Goal: Task Accomplishment & Management: Use online tool/utility

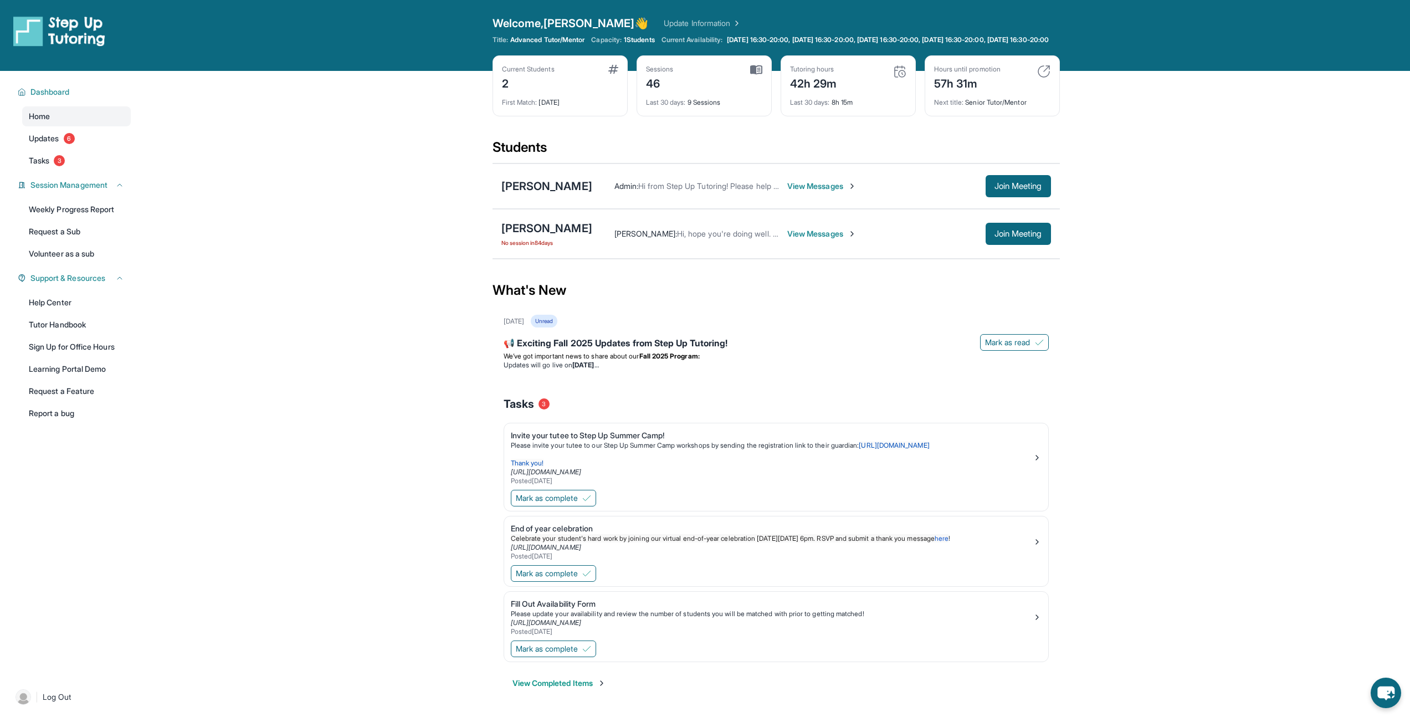
click at [787, 192] on span "View Messages" at bounding box center [821, 186] width 69 height 11
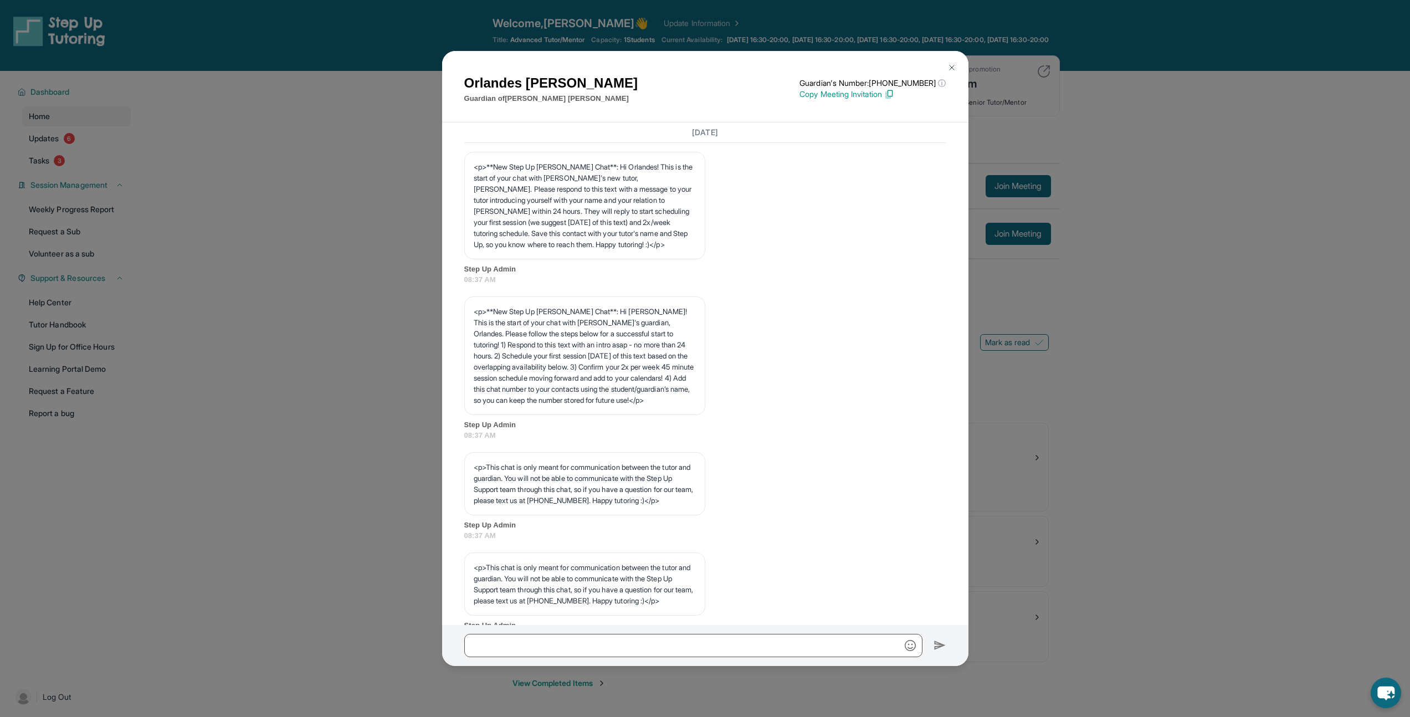
scroll to position [4716, 0]
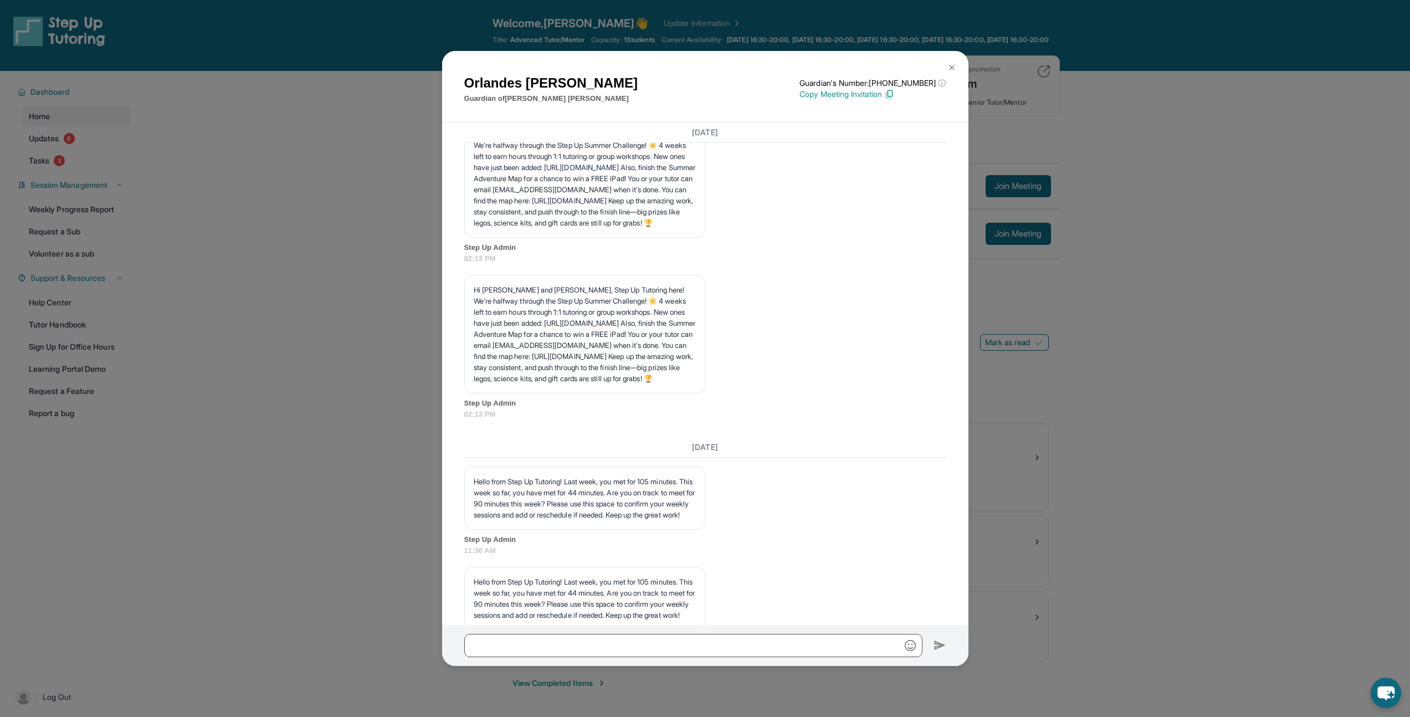
click at [948, 65] on img at bounding box center [951, 67] width 9 height 9
click at [950, 67] on div "Hours until promotion 57h 31m Next title : Senior Tutor/Mentor" at bounding box center [992, 85] width 135 height 61
click at [380, 69] on div "Open sidebar Welcome, Ren Kuan 👋 Update Information Title: Advanced Tutor/Mento…" at bounding box center [705, 35] width 1410 height 71
click at [952, 67] on div "Hours until promotion 57h 31m Next title : Senior Tutor/Mentor" at bounding box center [992, 85] width 135 height 61
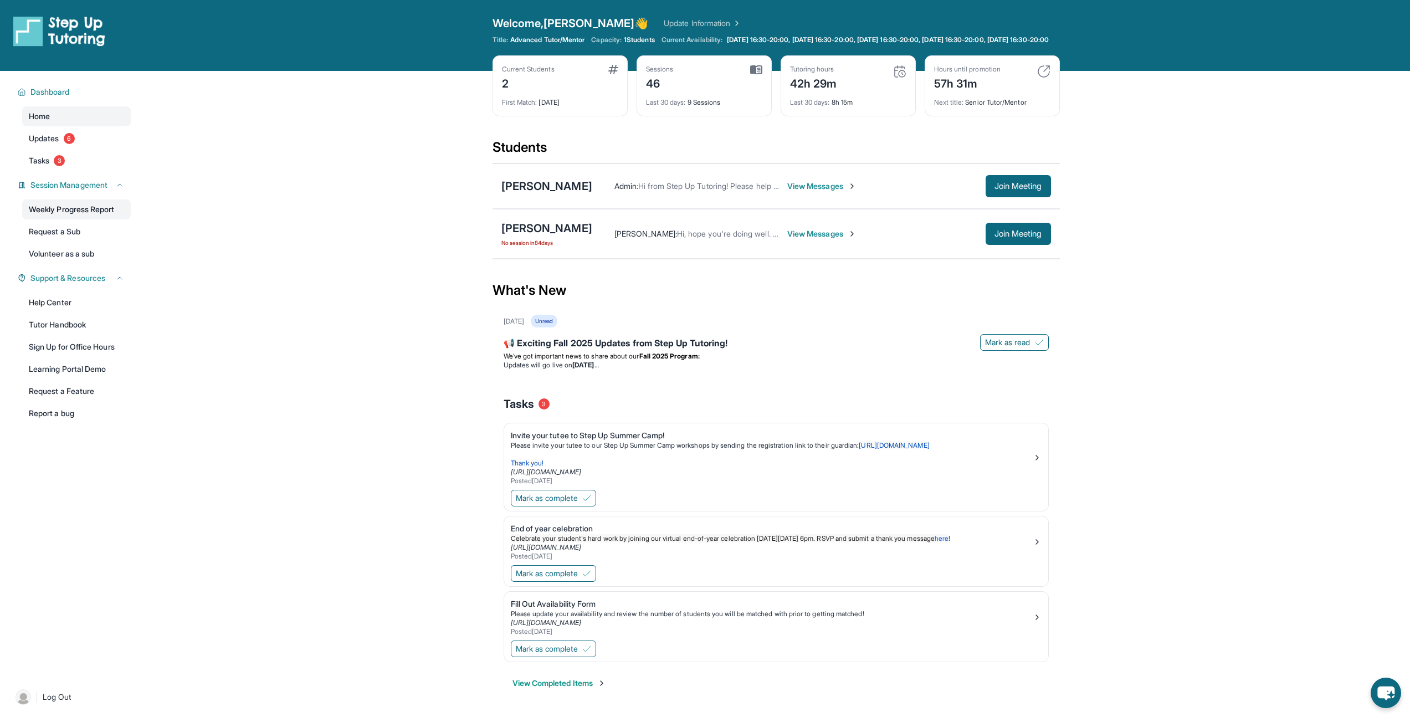
click at [43, 217] on link "Weekly Progress Report" at bounding box center [76, 209] width 109 height 20
click at [994, 189] on span "Join Meeting" at bounding box center [1018, 186] width 48 height 7
